Goal: Task Accomplishment & Management: Use online tool/utility

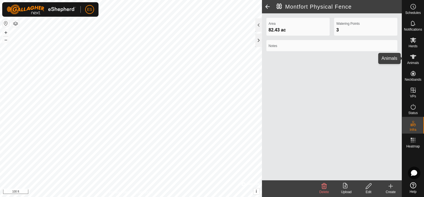
click at [417, 60] on es-animals-svg-icon at bounding box center [413, 56] width 10 height 9
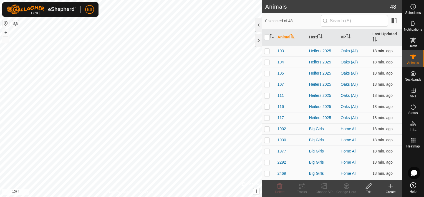
click at [268, 51] on p-checkbox at bounding box center [267, 51] width 6 height 4
checkbox input "true"
click at [266, 62] on p-checkbox at bounding box center [267, 62] width 6 height 4
checkbox input "true"
click at [268, 73] on p-checkbox at bounding box center [267, 73] width 6 height 4
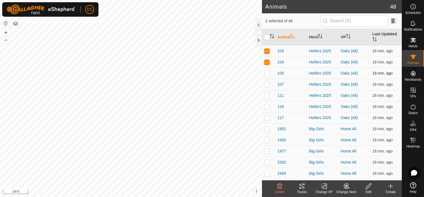
checkbox input "true"
click at [266, 83] on p-checkbox at bounding box center [267, 84] width 6 height 4
checkbox input "true"
click at [265, 51] on p-checkbox at bounding box center [267, 51] width 6 height 4
checkbox input "false"
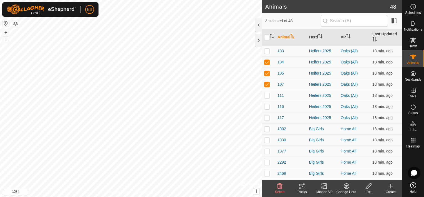
click at [266, 61] on p-checkbox at bounding box center [267, 62] width 6 height 4
checkbox input "false"
click at [268, 74] on p-checkbox at bounding box center [267, 73] width 6 height 4
checkbox input "false"
click at [266, 84] on p-checkbox at bounding box center [267, 84] width 6 height 4
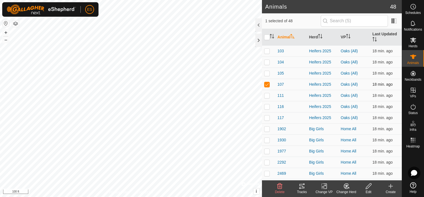
checkbox input "false"
click at [349, 36] on th "VP" at bounding box center [355, 37] width 32 height 17
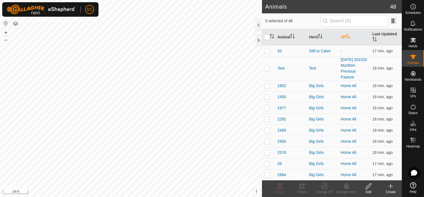
click at [349, 36] on th "VP" at bounding box center [355, 37] width 32 height 17
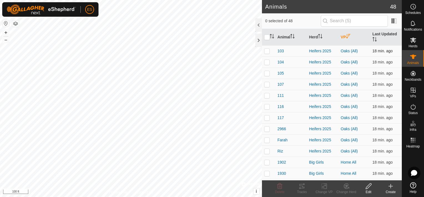
click at [266, 52] on p-checkbox at bounding box center [267, 51] width 6 height 4
checkbox input "true"
click at [268, 61] on p-checkbox at bounding box center [267, 62] width 6 height 4
checkbox input "true"
click at [264, 76] on td at bounding box center [268, 72] width 13 height 11
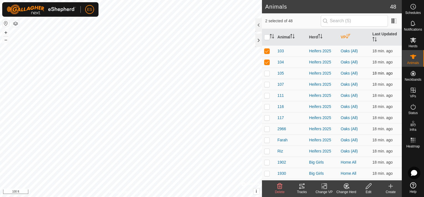
checkbox input "true"
click at [267, 84] on p-checkbox at bounding box center [267, 84] width 6 height 4
checkbox input "true"
click at [267, 95] on p-checkbox at bounding box center [267, 95] width 6 height 4
checkbox input "true"
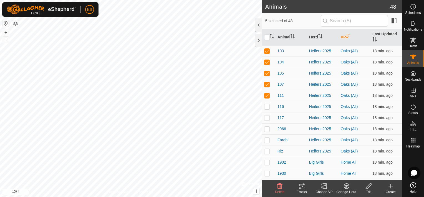
click at [269, 108] on td at bounding box center [268, 106] width 13 height 11
checkbox input "true"
click at [266, 118] on p-checkbox at bounding box center [267, 117] width 6 height 4
checkbox input "true"
click at [267, 127] on p-checkbox at bounding box center [267, 128] width 6 height 4
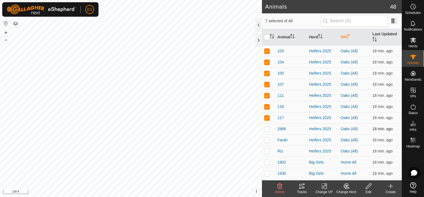
checkbox input "true"
click at [267, 138] on p-checkbox at bounding box center [267, 139] width 6 height 4
checkbox input "true"
click at [267, 147] on td at bounding box center [268, 150] width 13 height 11
checkbox input "true"
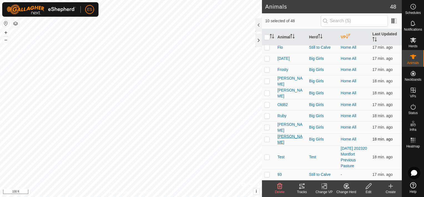
scroll to position [416, 0]
click at [323, 185] on icon at bounding box center [324, 185] width 7 height 7
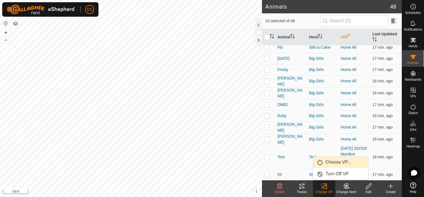
click at [329, 162] on link "Choose VP..." at bounding box center [340, 161] width 55 height 11
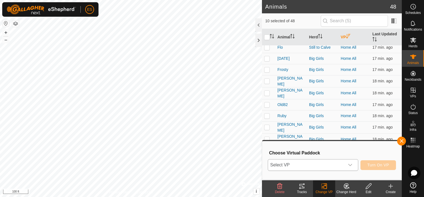
click at [351, 164] on icon "dropdown trigger" at bounding box center [350, 164] width 4 height 4
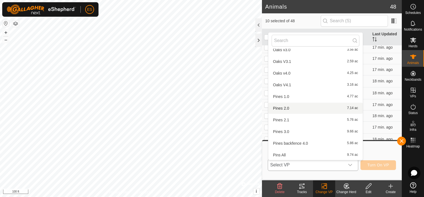
scroll to position [123, 0]
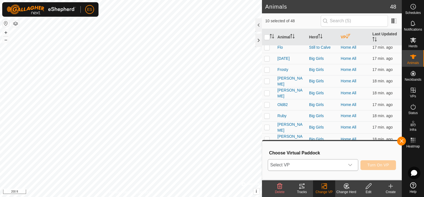
click at [349, 163] on div "dropdown trigger" at bounding box center [350, 164] width 11 height 11
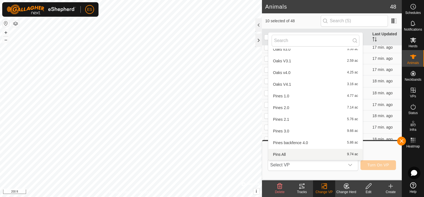
click at [311, 157] on li "Pins All 9.74 ac" at bounding box center [315, 153] width 94 height 11
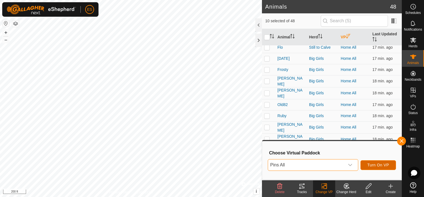
click at [384, 164] on span "Turn On VP" at bounding box center [378, 164] width 22 height 4
